Goal: Obtain resource: Download file/media

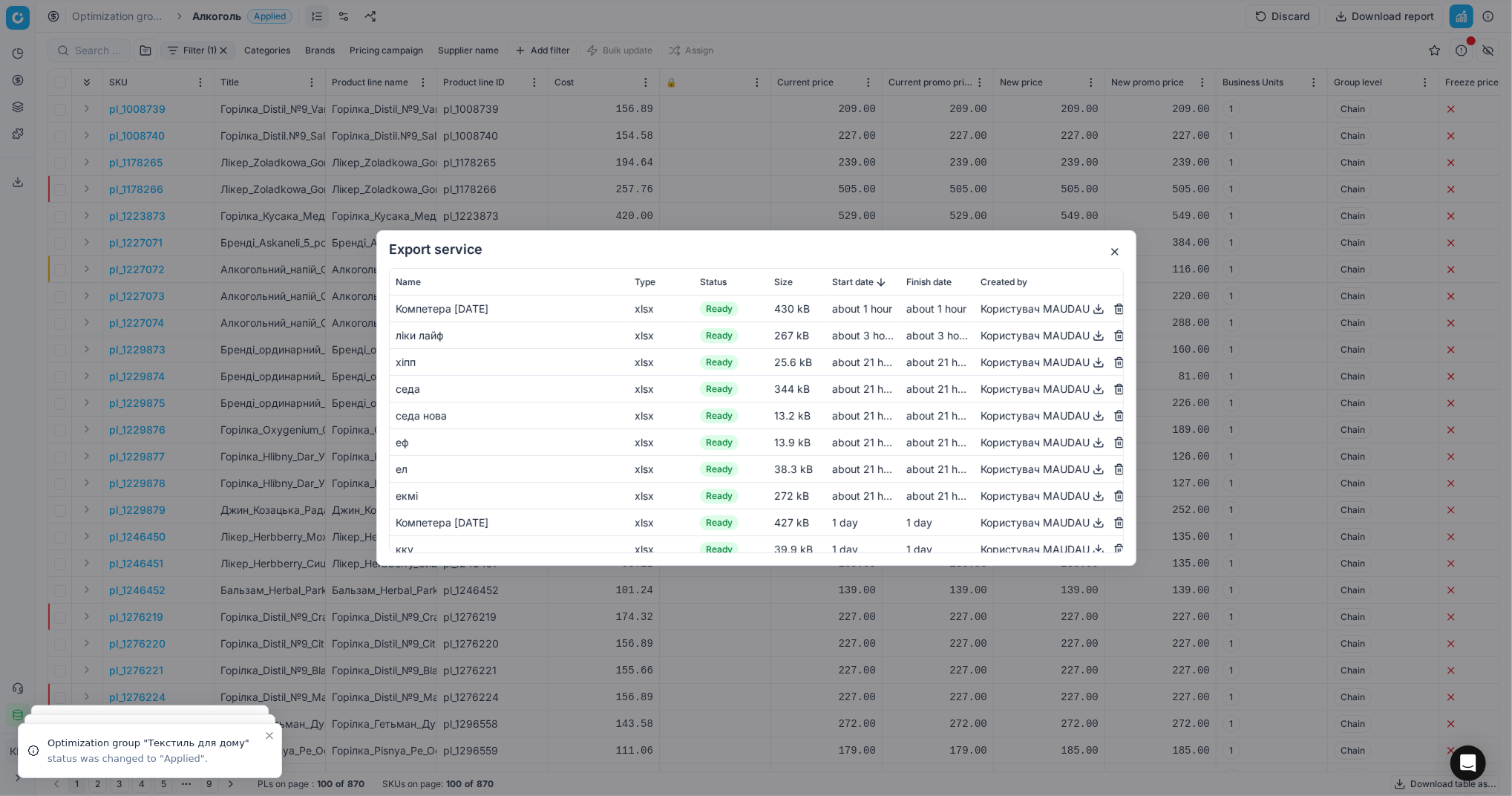
click at [1117, 251] on button "button" at bounding box center [1114, 251] width 18 height 18
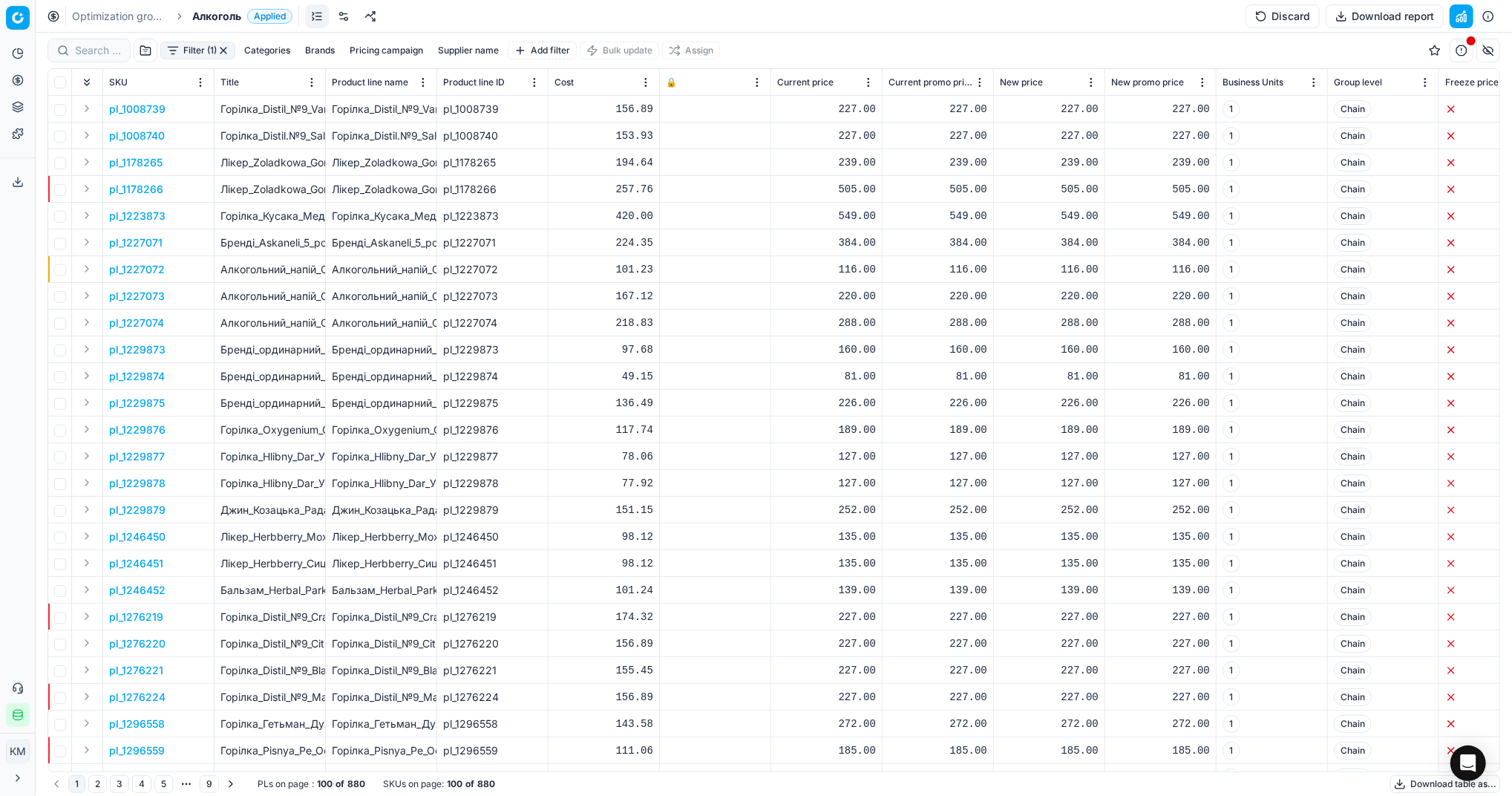
click at [1400, 781] on button "Download table as..." at bounding box center [1445, 783] width 110 height 18
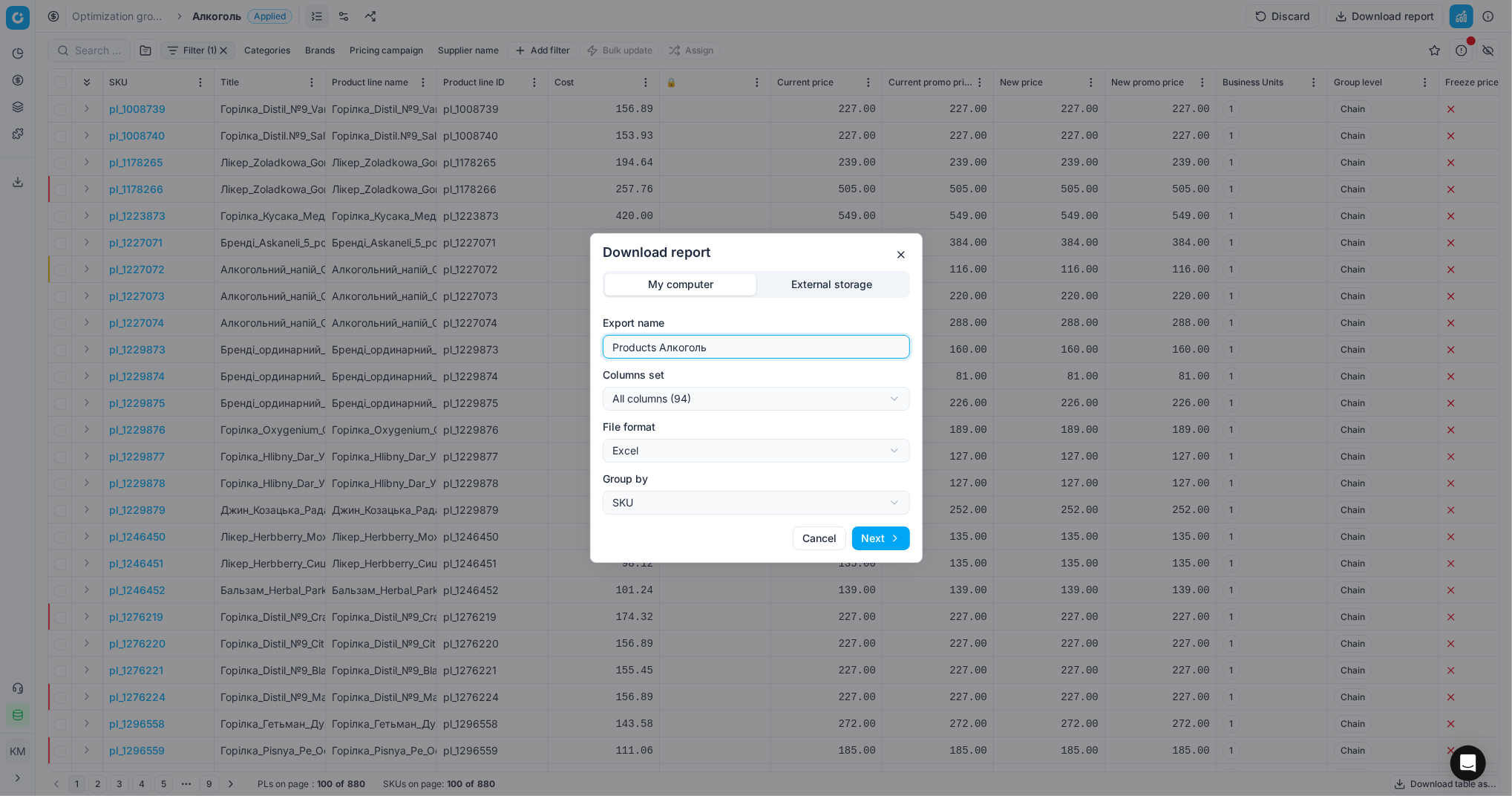
drag, startPoint x: 764, startPoint y: 345, endPoint x: 390, endPoint y: 346, distance: 374.0
click at [390, 346] on div "Download report My computer External storage Export name Products Алкоголь Colu…" at bounding box center [756, 398] width 1512 height 796
type input "Компетера 15.10.2025"
click at [879, 537] on button "Next" at bounding box center [881, 538] width 58 height 24
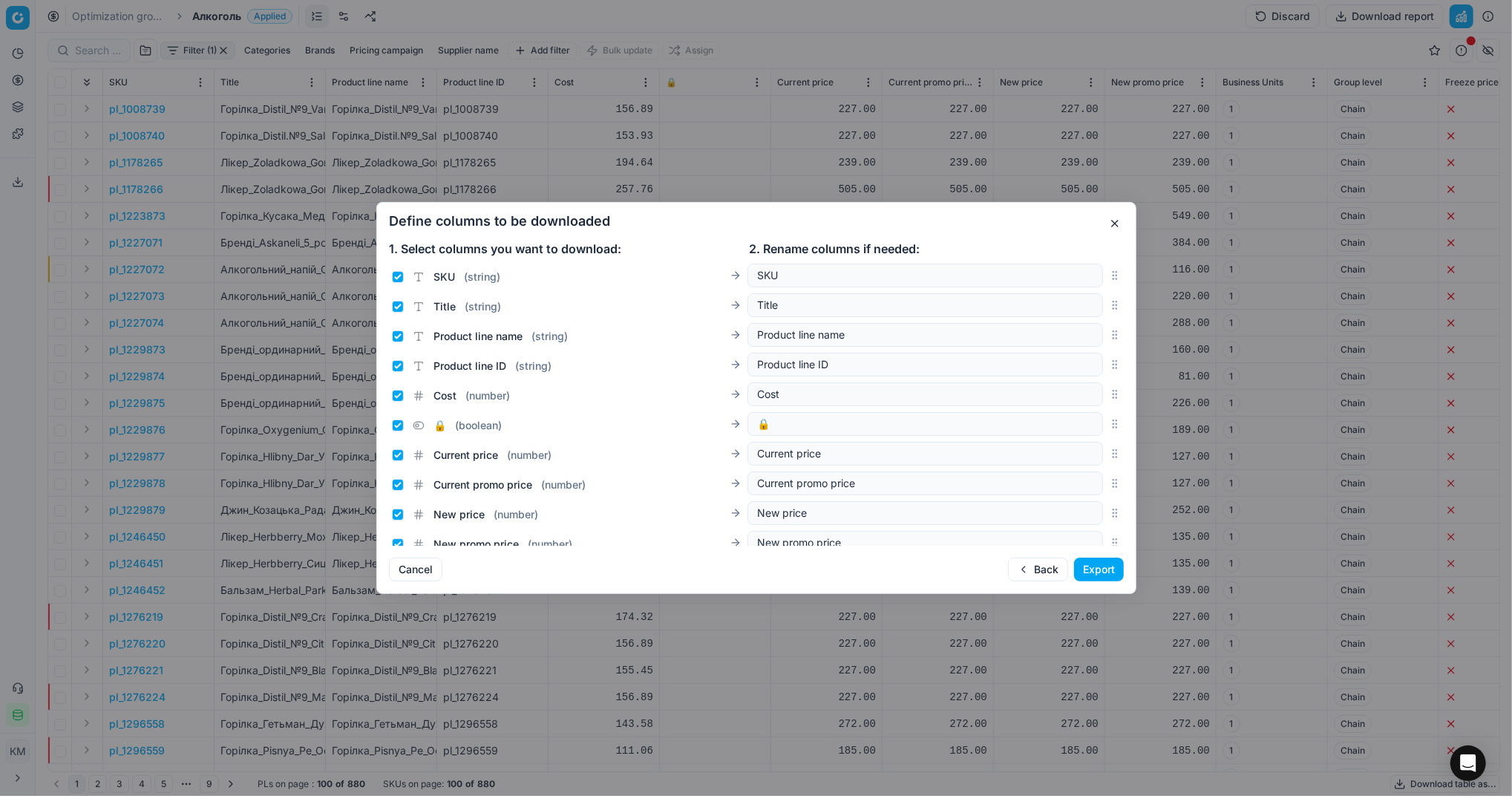
click at [1086, 563] on button "Export" at bounding box center [1098, 569] width 50 height 24
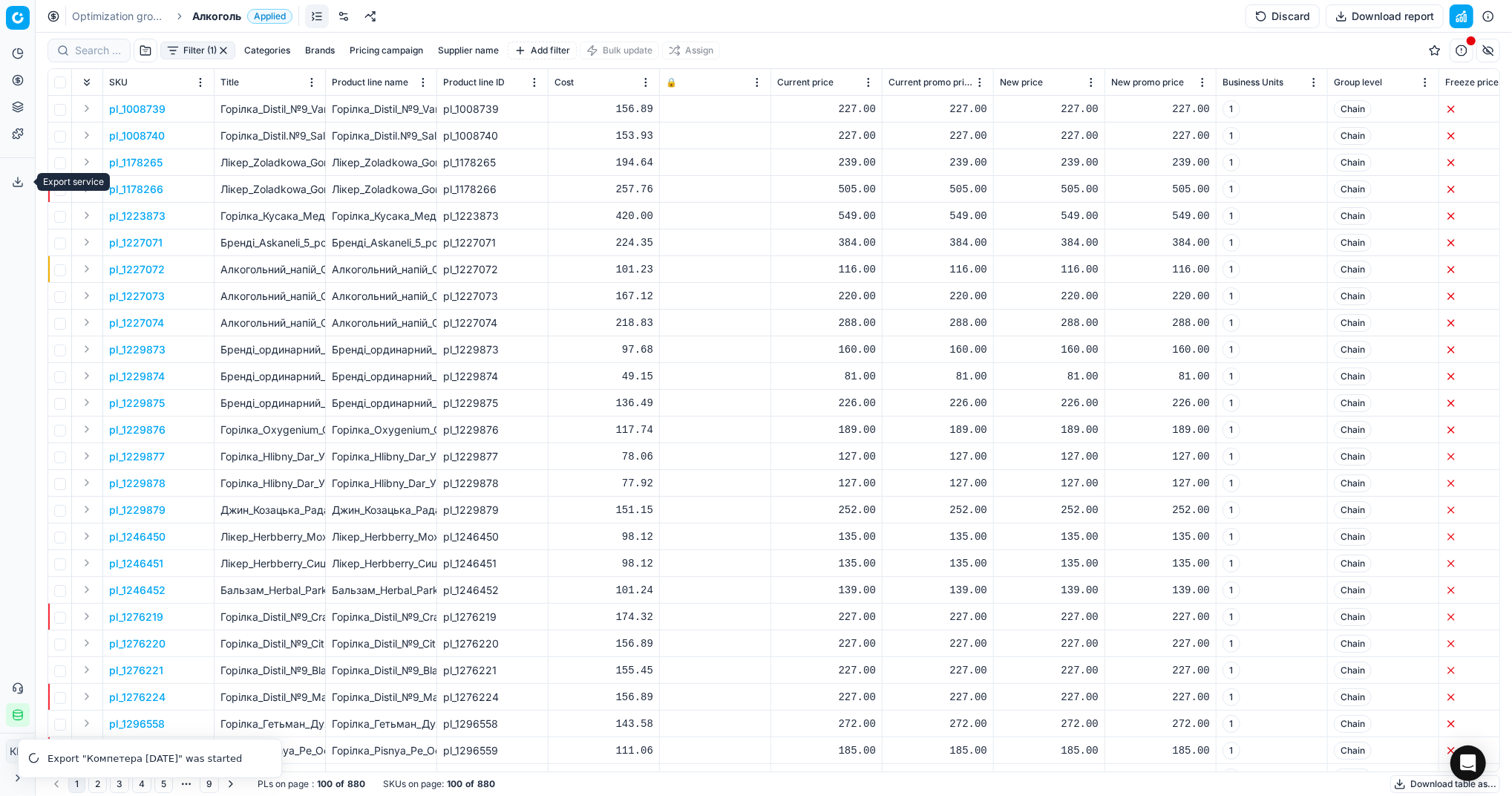
click at [21, 187] on icon at bounding box center [18, 182] width 12 height 12
click at [19, 176] on icon at bounding box center [18, 182] width 12 height 12
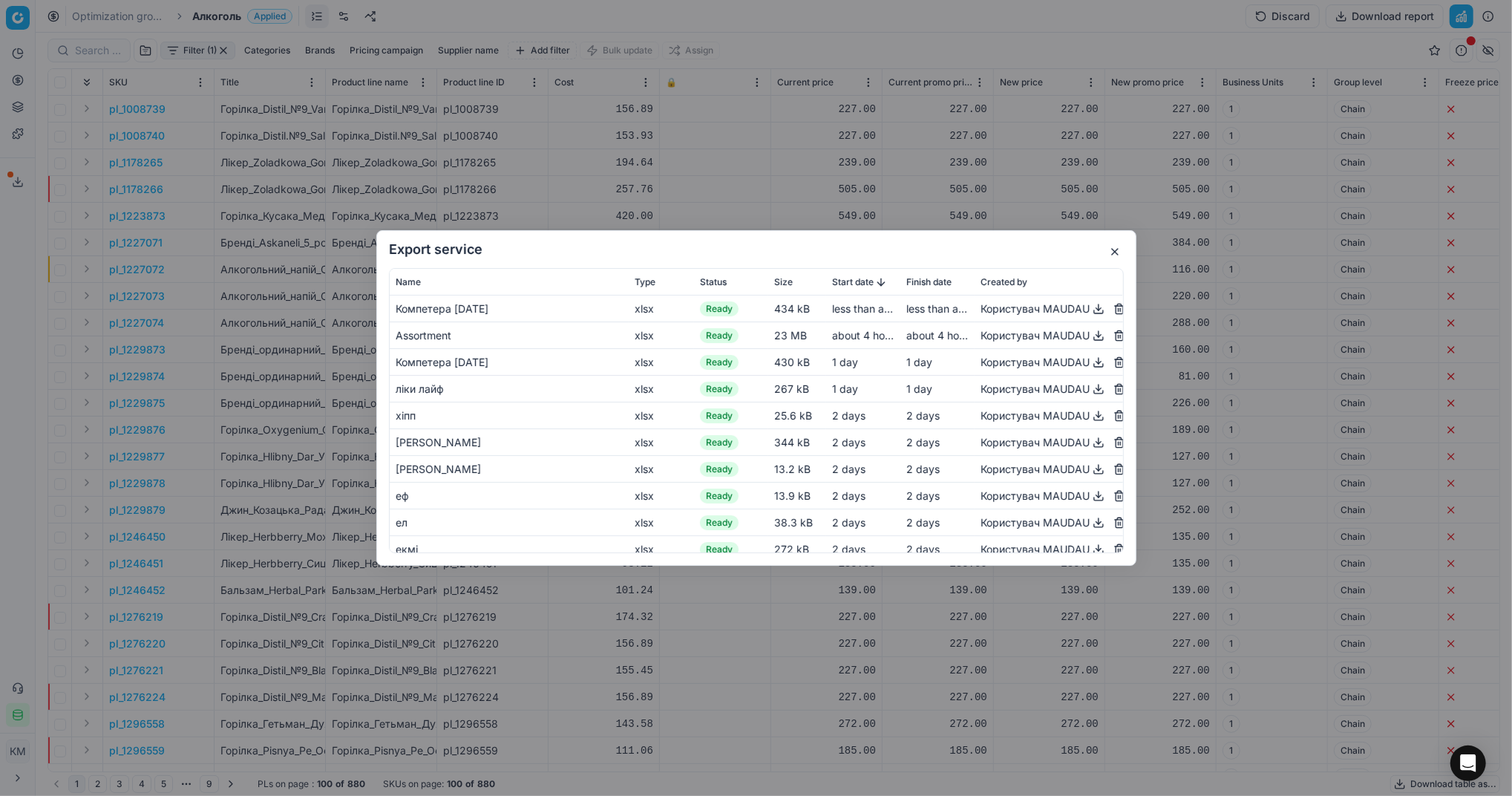
click at [1090, 313] on button "button" at bounding box center [1098, 309] width 18 height 18
